Goal: Information Seeking & Learning: Learn about a topic

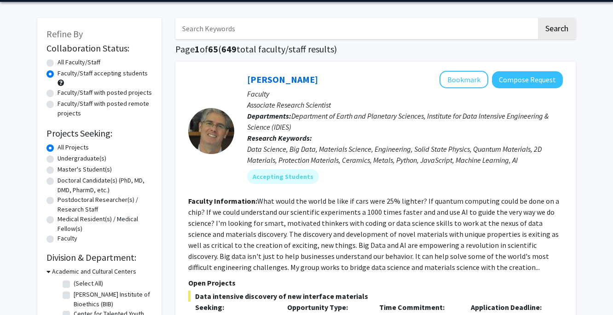
scroll to position [32, 0]
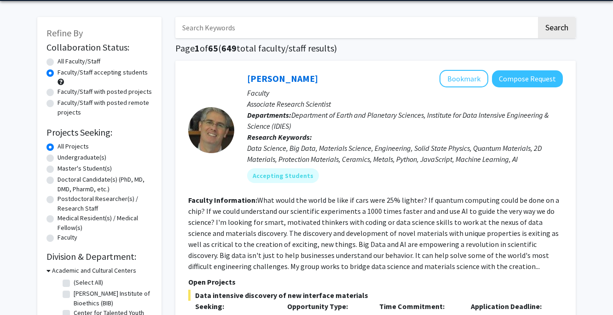
click at [95, 158] on label "Undergraduate(s)" at bounding box center [82, 158] width 49 height 10
click at [63, 158] on input "Undergraduate(s)" at bounding box center [61, 156] width 6 height 6
radio input "true"
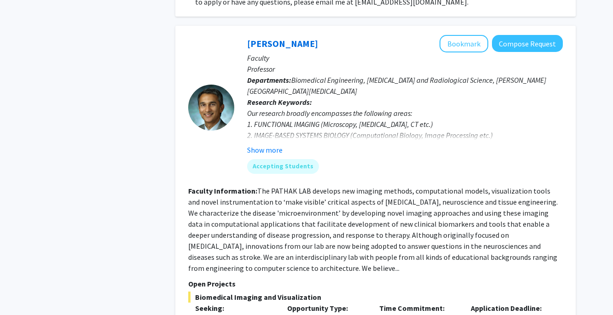
scroll to position [1866, 0]
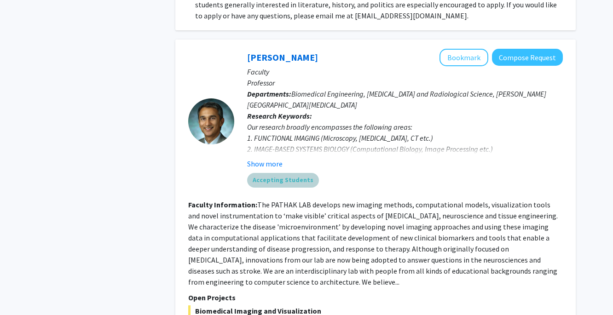
click at [399, 171] on div "Accepting Students" at bounding box center [404, 180] width 319 height 18
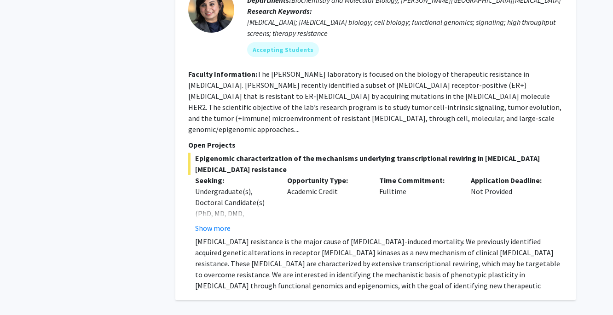
scroll to position [4017, 0]
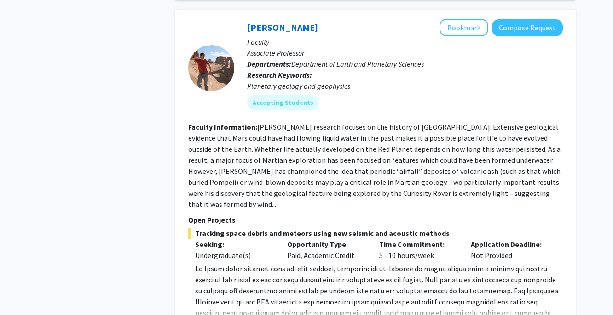
scroll to position [434, 0]
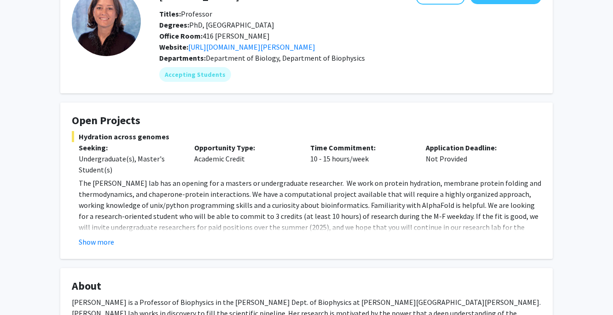
scroll to position [81, 0]
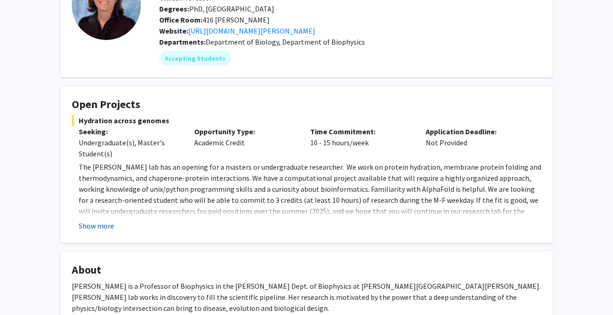
click at [108, 225] on button "Show more" at bounding box center [96, 225] width 35 height 11
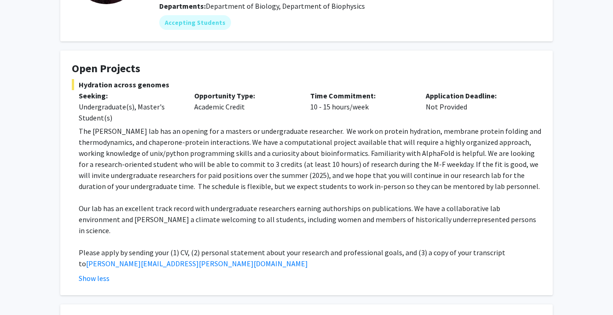
scroll to position [117, 0]
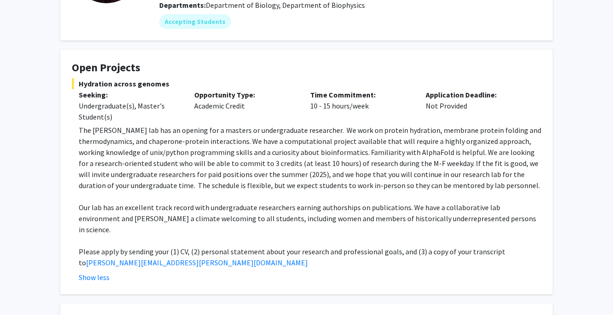
click at [61, 230] on fg-card "Open Projects Hydration across genomes Seeking: Undergraduate(s), Master's Stud…" at bounding box center [306, 172] width 492 height 245
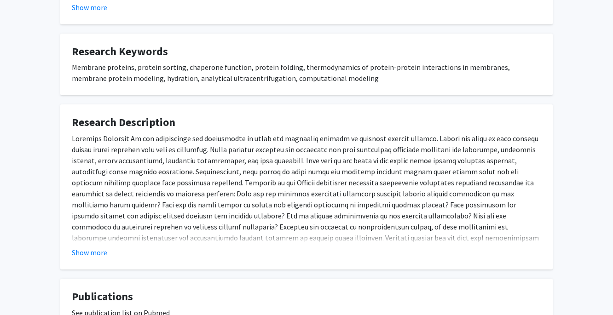
scroll to position [579, 0]
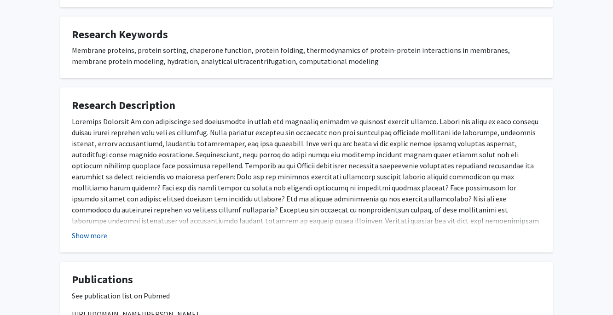
click at [88, 230] on button "Show more" at bounding box center [89, 235] width 35 height 11
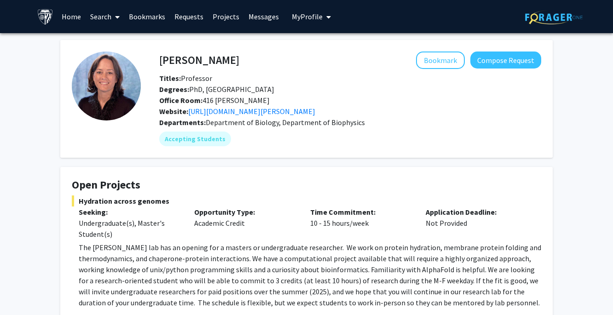
scroll to position [0, 0]
